Goal: Task Accomplishment & Management: Use online tool/utility

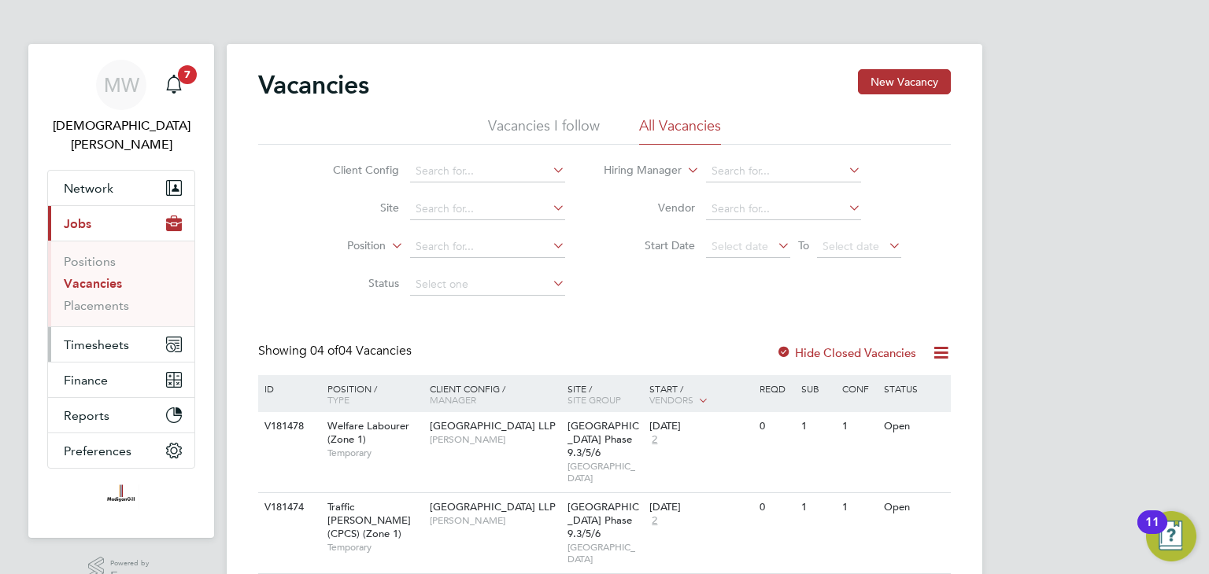
click at [79, 327] on button "Timesheets" at bounding box center [121, 344] width 146 height 35
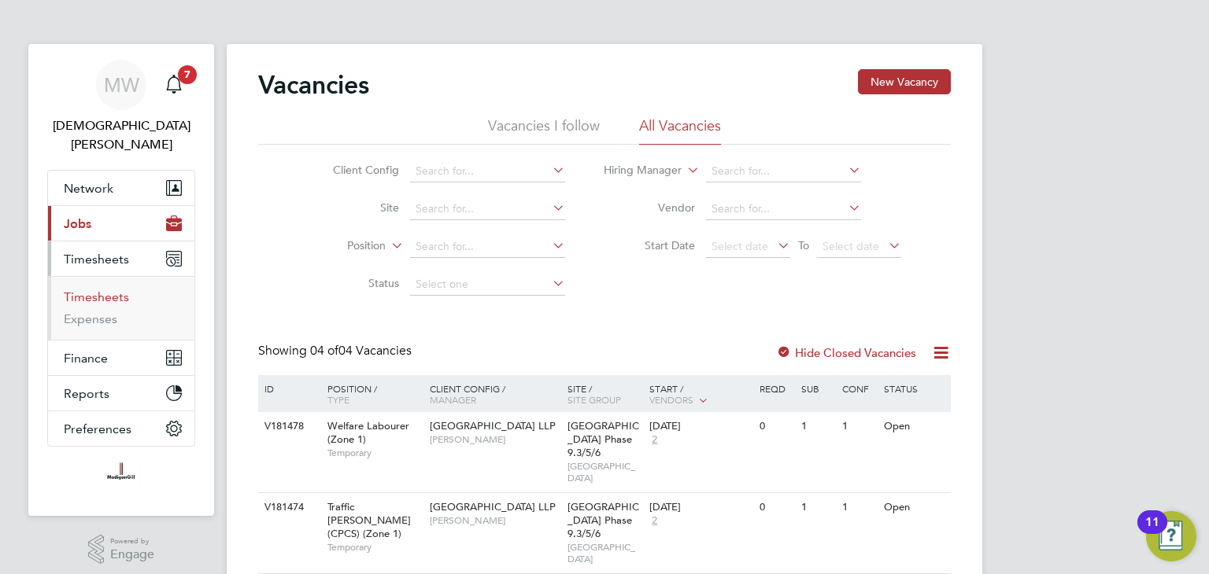
click at [94, 290] on link "Timesheets" at bounding box center [96, 297] width 65 height 15
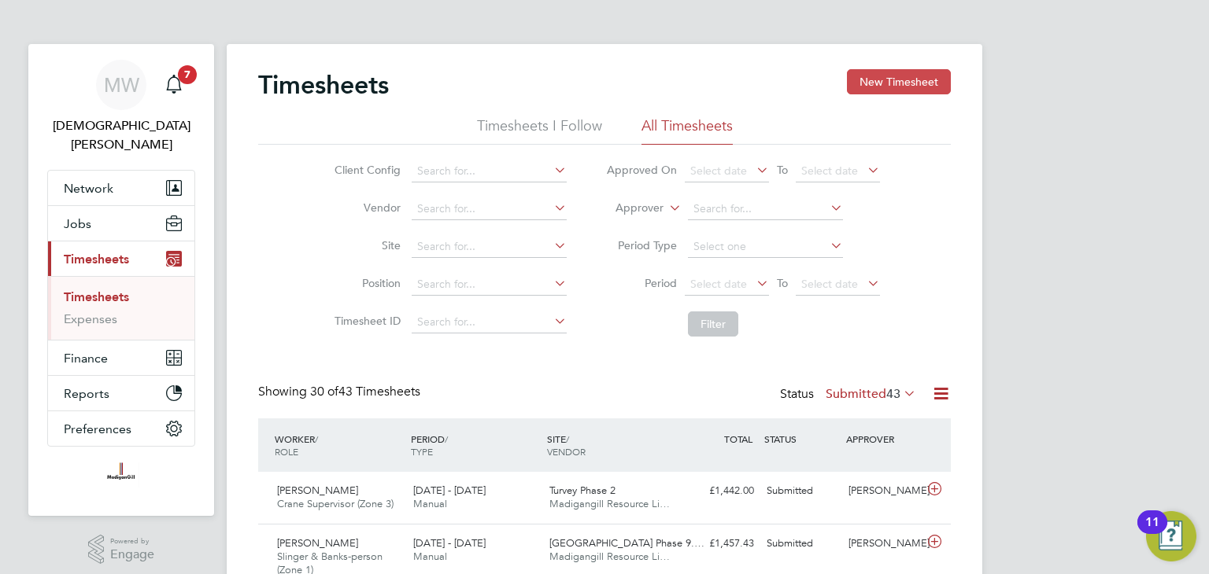
click at [910, 88] on button "New Timesheet" at bounding box center [899, 81] width 104 height 25
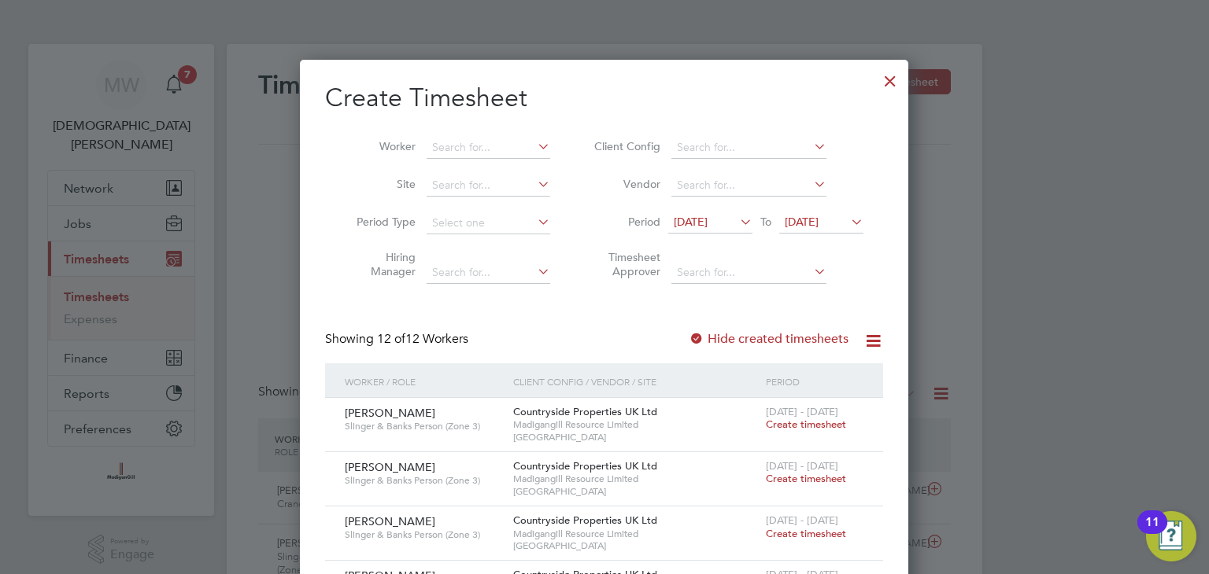
click at [875, 342] on icon at bounding box center [873, 341] width 20 height 20
click at [840, 269] on li "Timesheet Approver" at bounding box center [726, 267] width 313 height 50
click at [888, 78] on div at bounding box center [890, 77] width 28 height 28
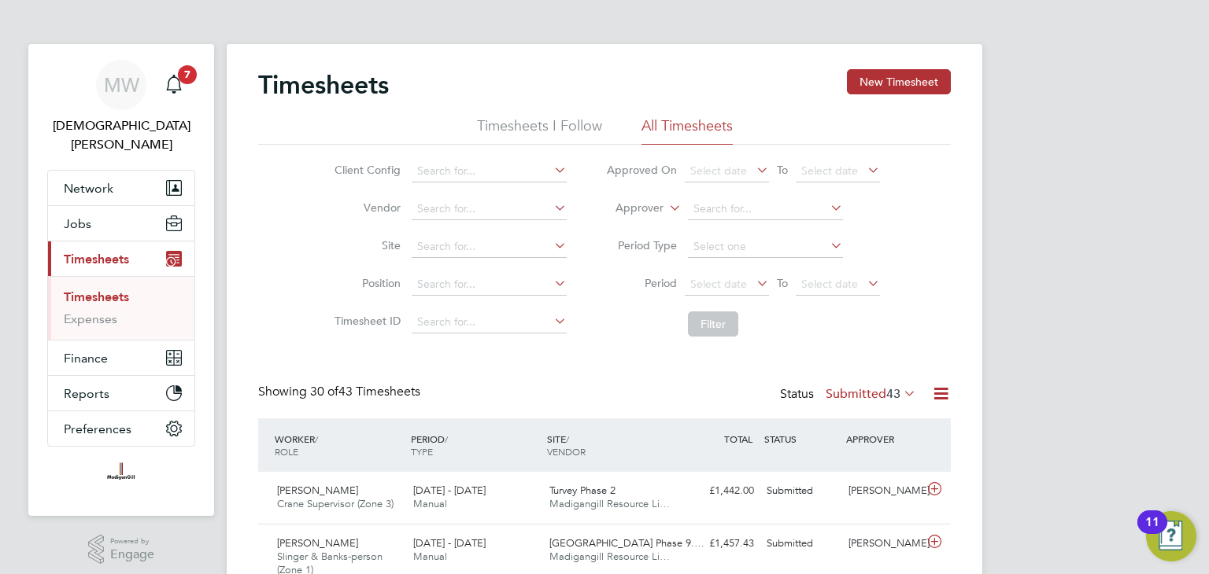
click at [943, 400] on icon at bounding box center [941, 394] width 20 height 20
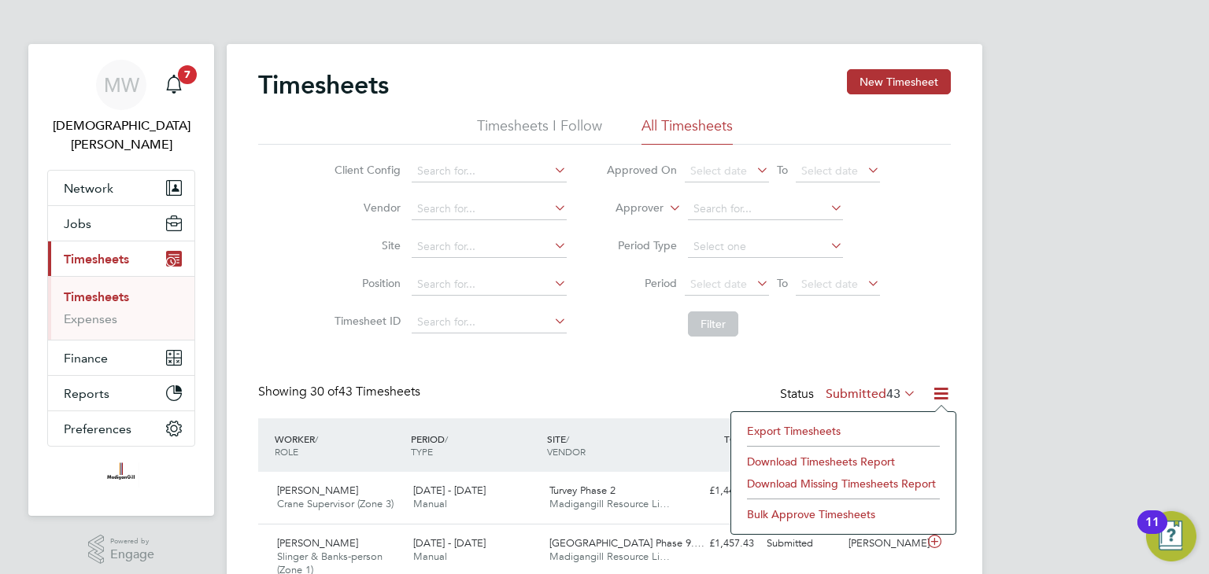
click at [821, 430] on li "Export Timesheets" at bounding box center [843, 431] width 209 height 22
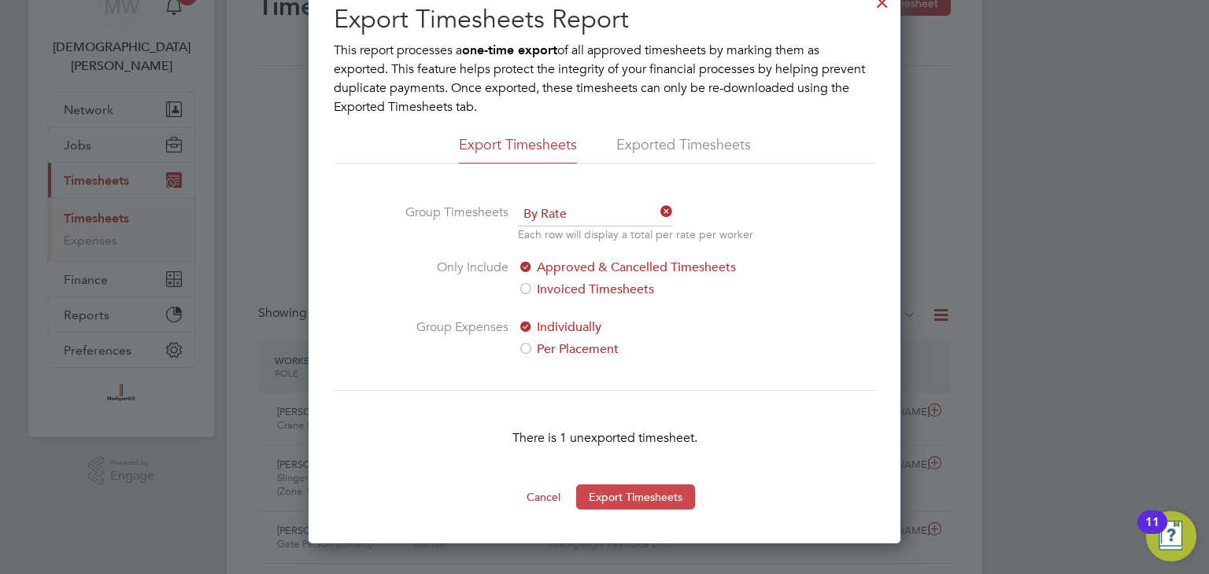
click at [632, 498] on button "Export Timesheets" at bounding box center [635, 497] width 119 height 25
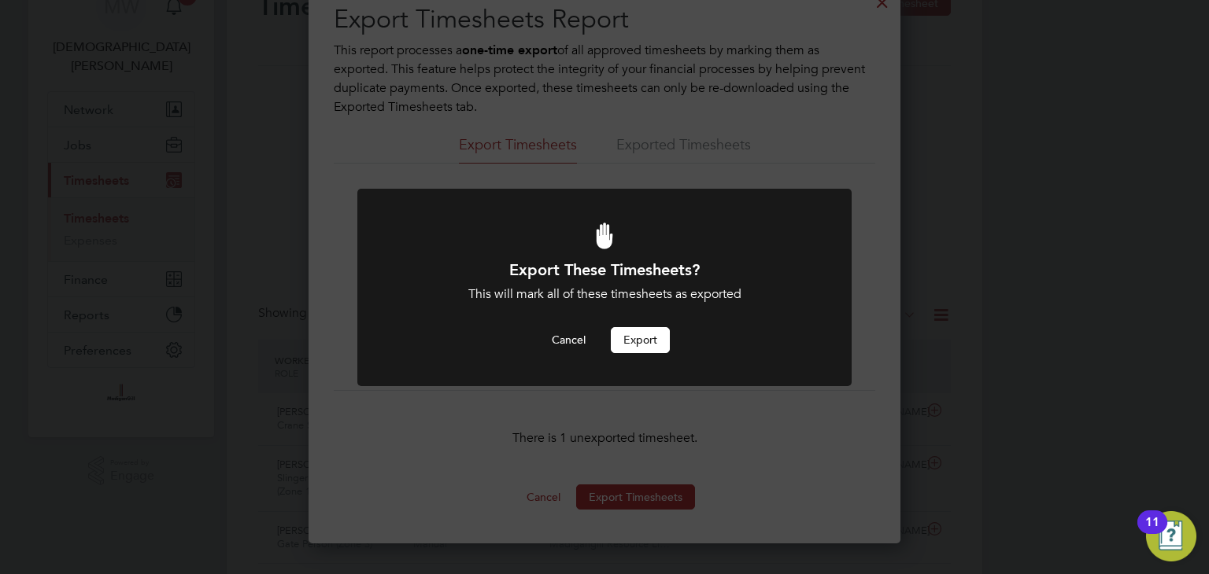
click at [630, 343] on button "Export" at bounding box center [640, 339] width 59 height 25
